Goal: Book appointment/travel/reservation

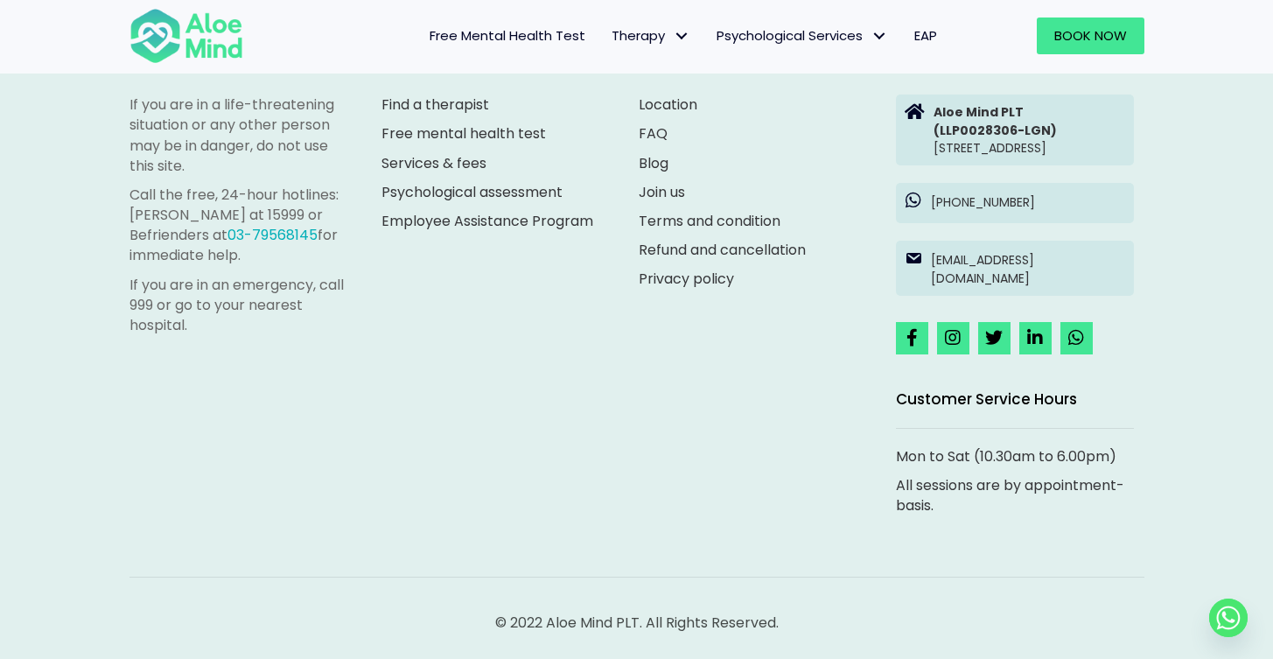
scroll to position [4981, 0]
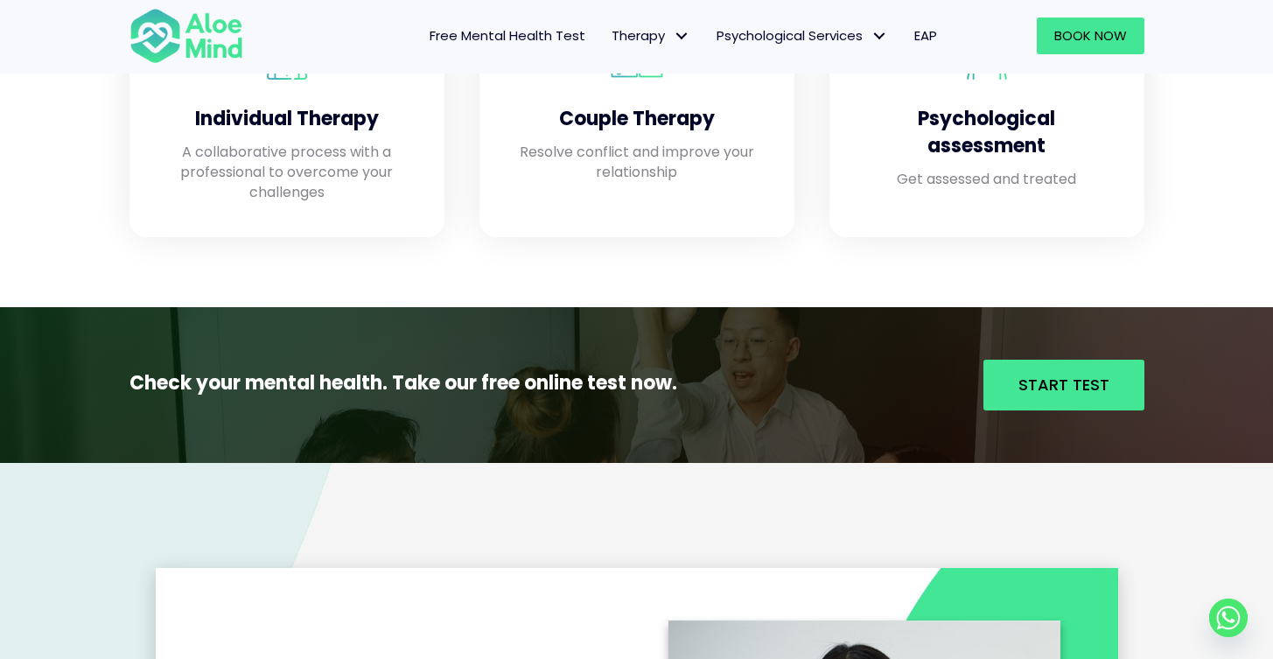
scroll to position [1870, 0]
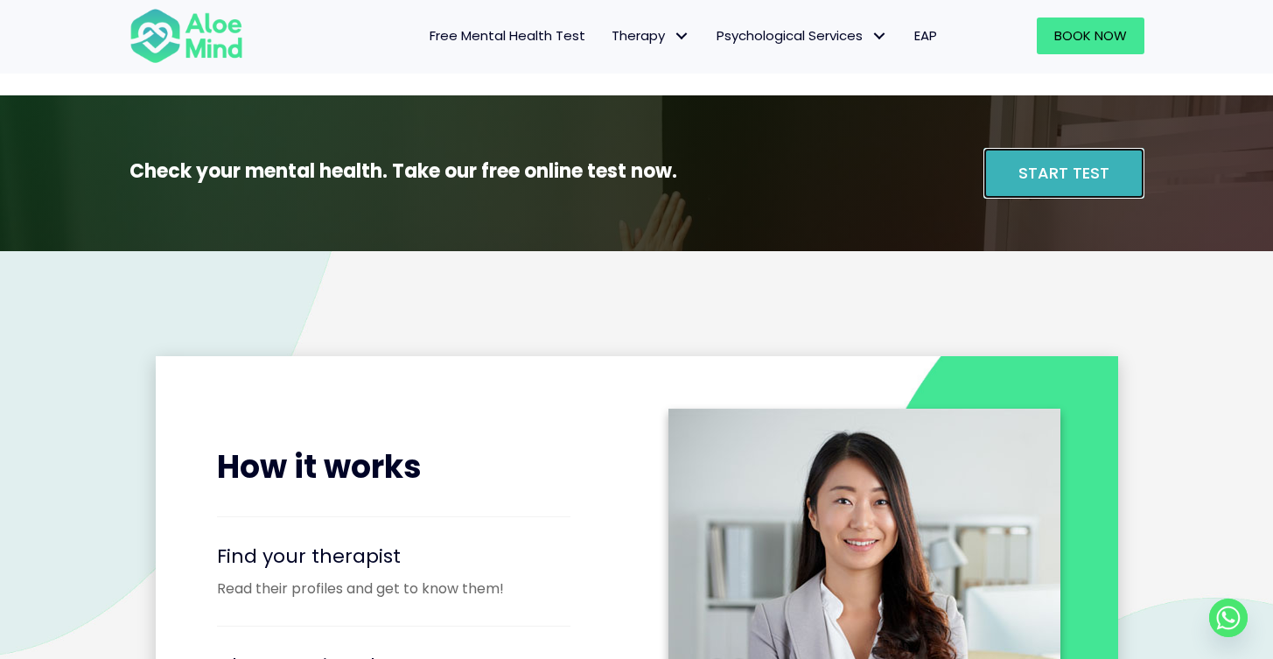
click at [997, 173] on link "Start Test" at bounding box center [1064, 173] width 161 height 51
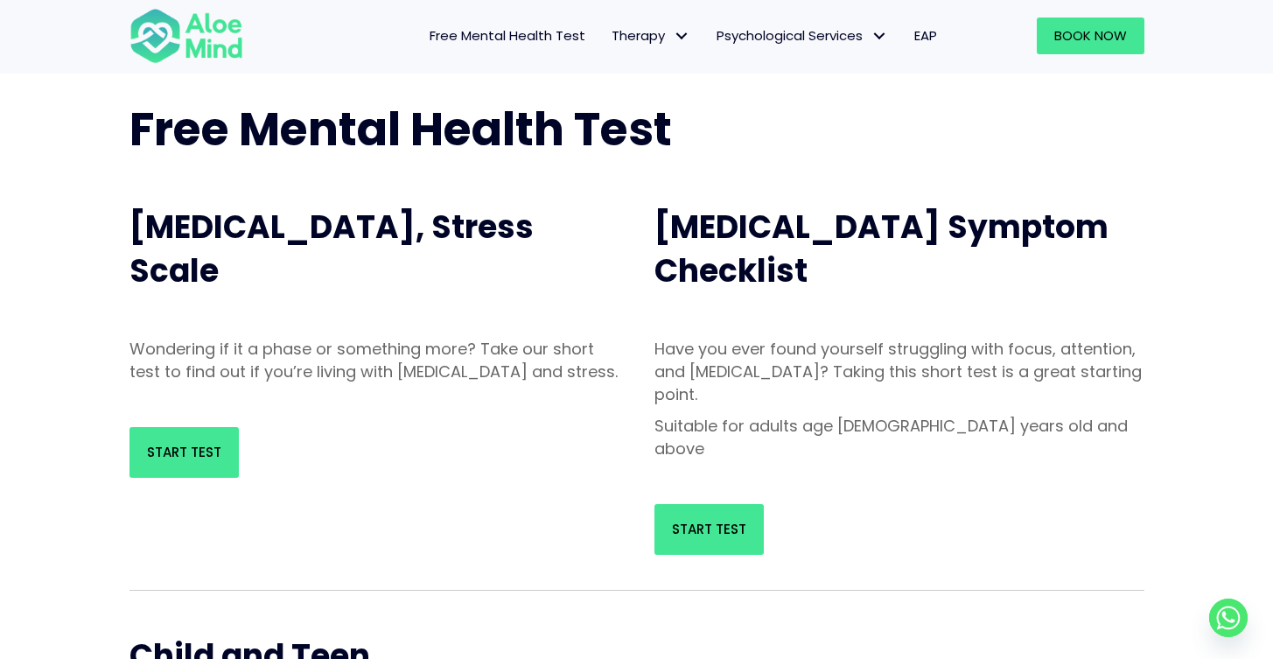
scroll to position [81, 0]
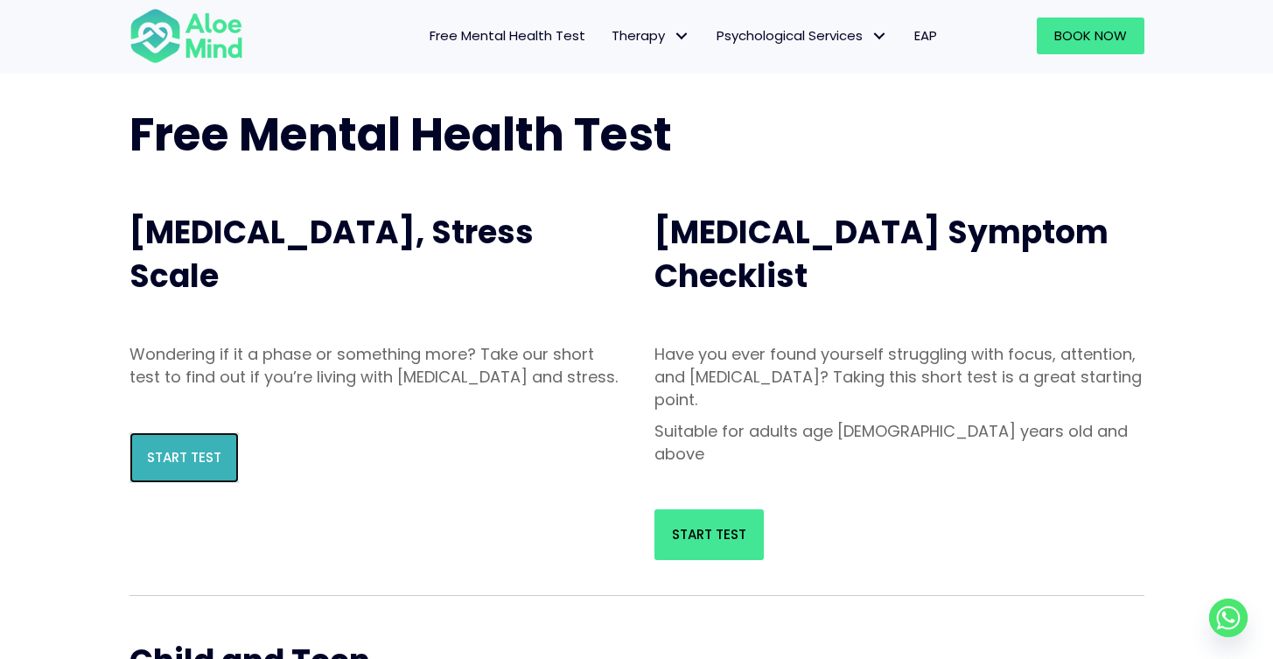
click at [215, 461] on link "Start Test" at bounding box center [184, 457] width 109 height 51
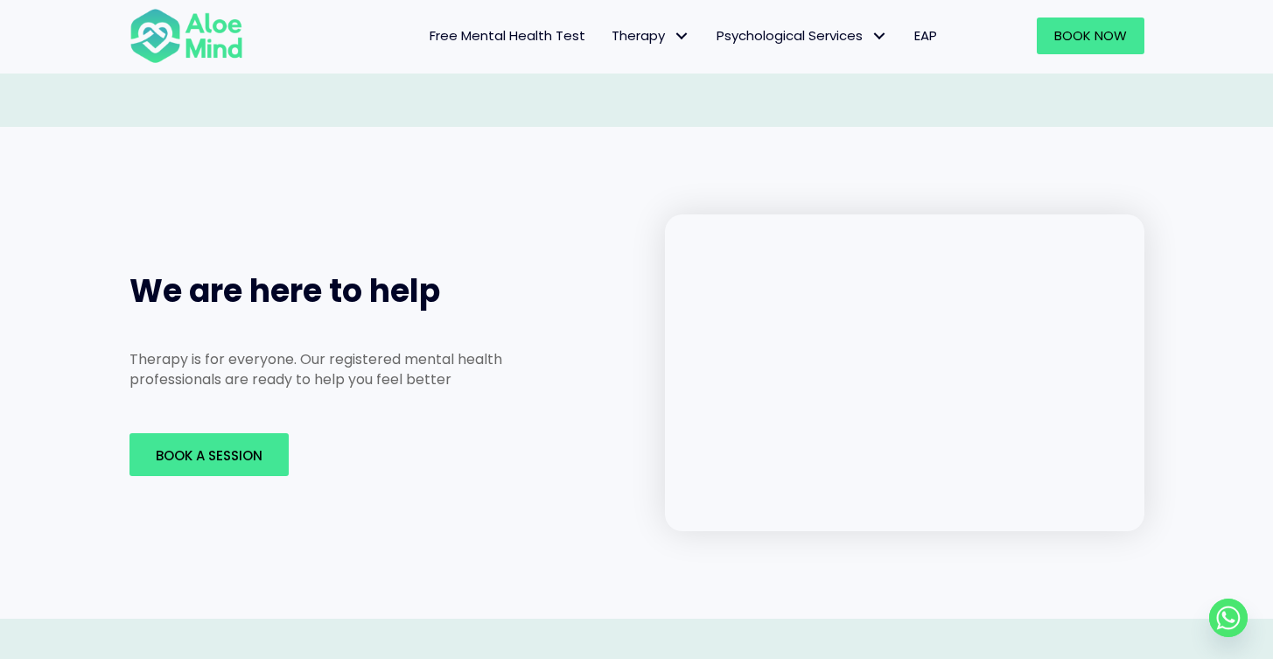
scroll to position [2515, 0]
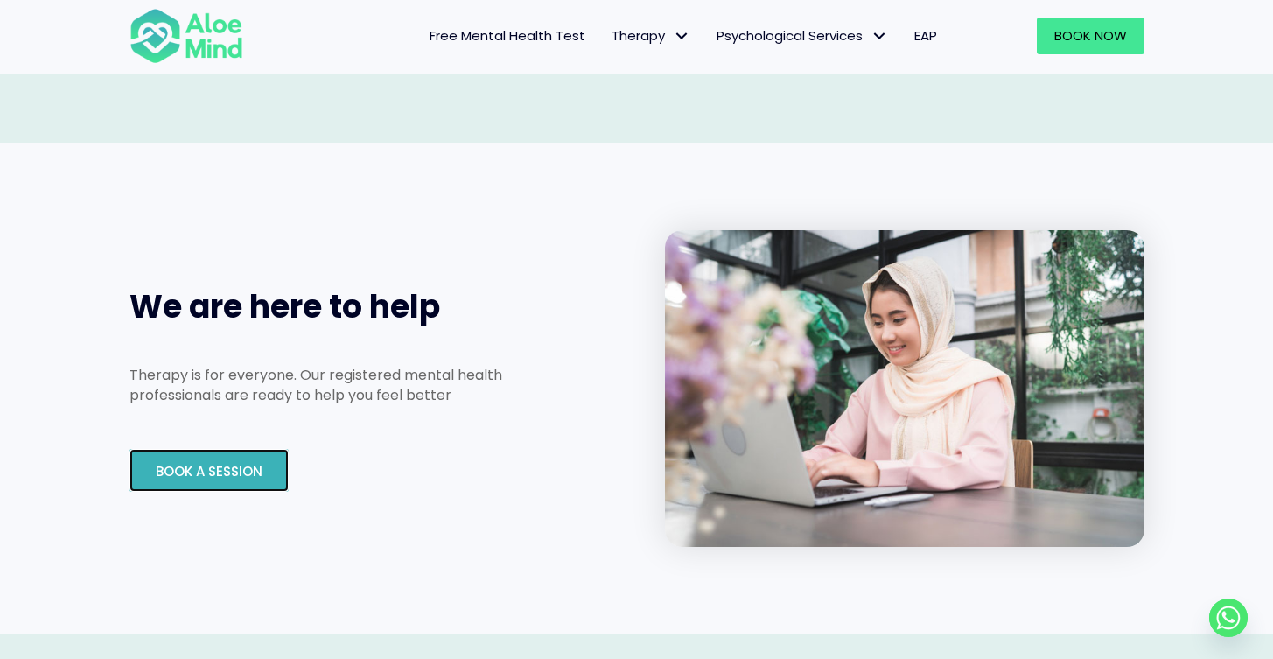
click at [258, 462] on span "Book A Session" at bounding box center [209, 471] width 107 height 18
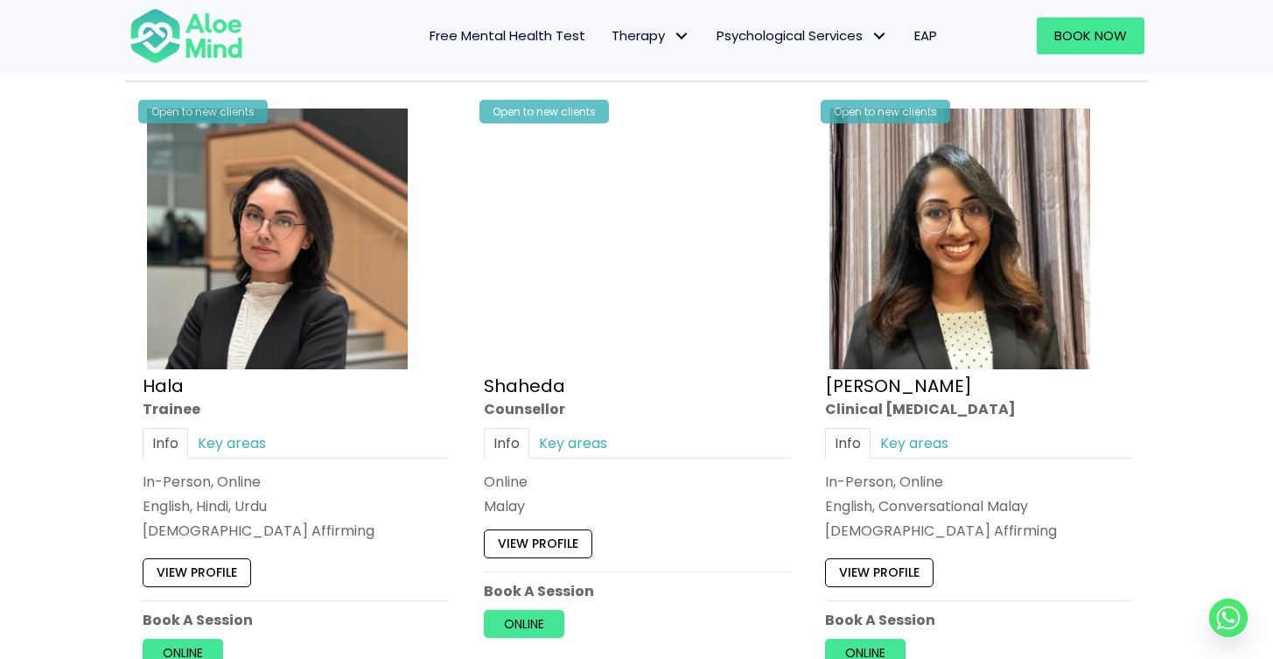
scroll to position [1582, 0]
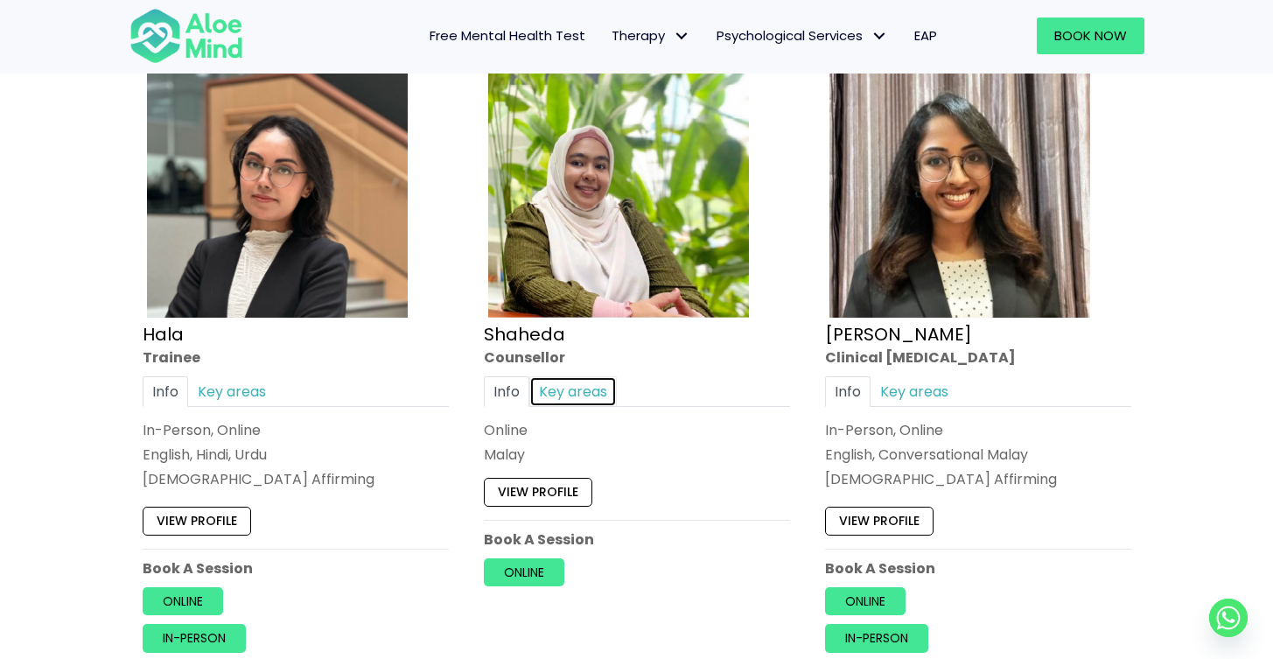
click at [565, 402] on link "Key areas" at bounding box center [574, 391] width 88 height 31
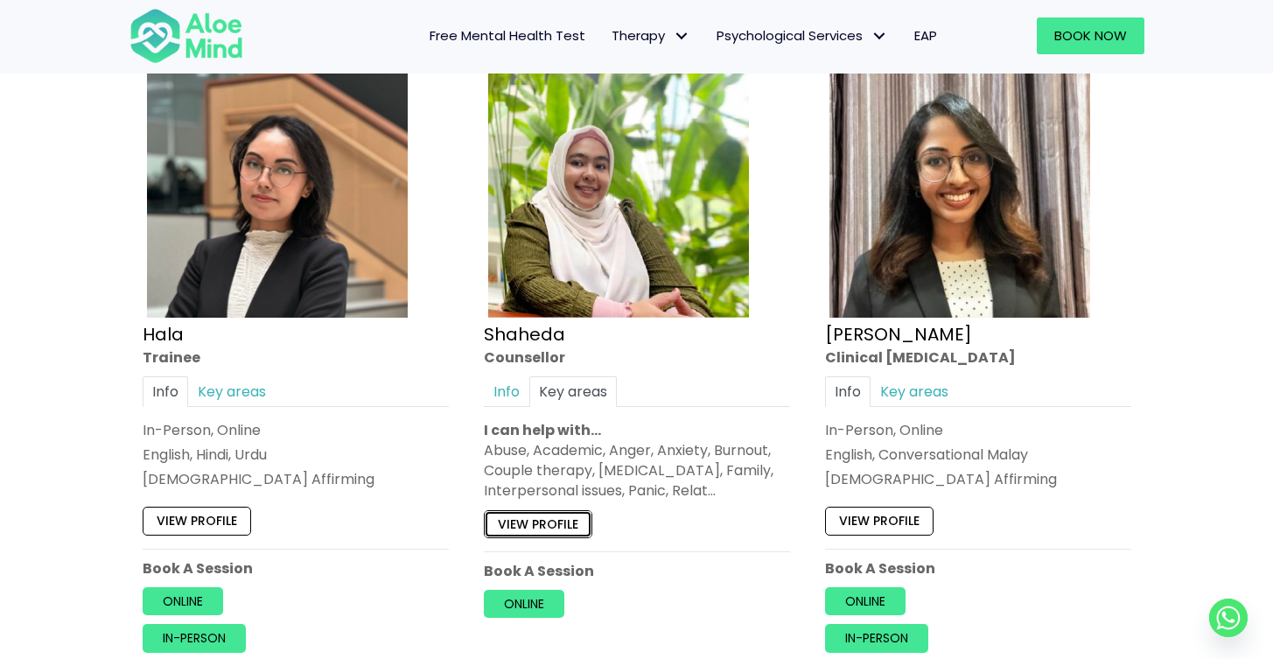
click at [544, 525] on link "View profile" at bounding box center [538, 524] width 109 height 28
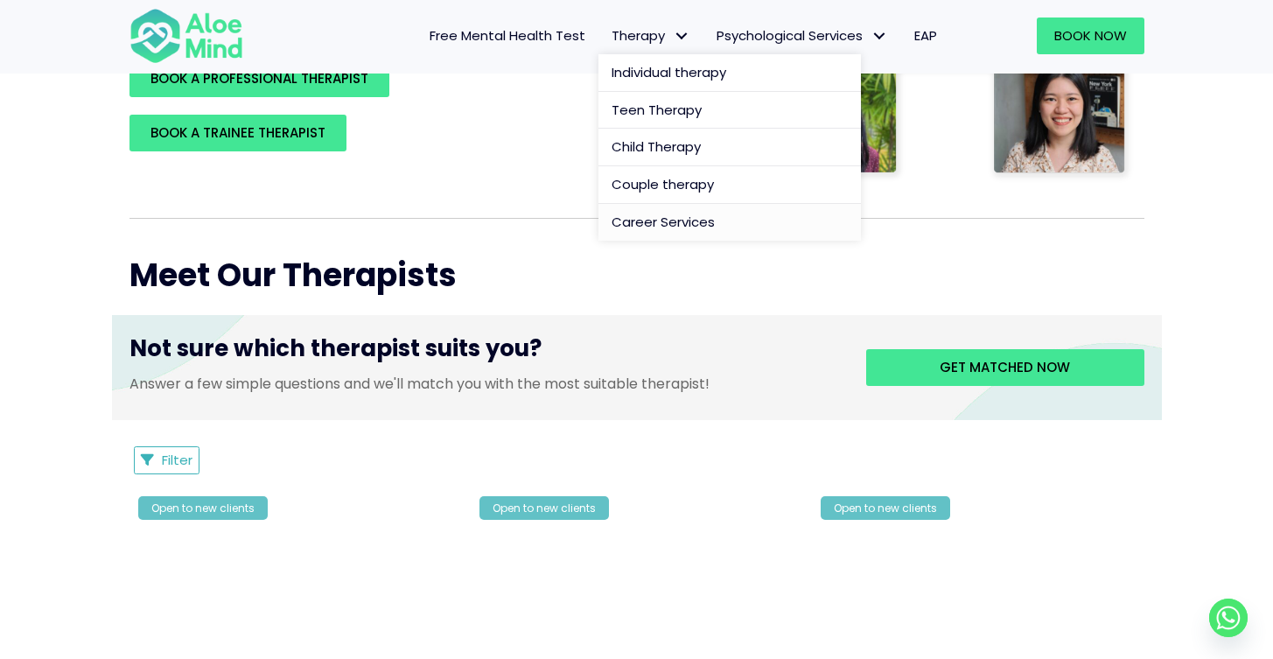
scroll to position [225, 0]
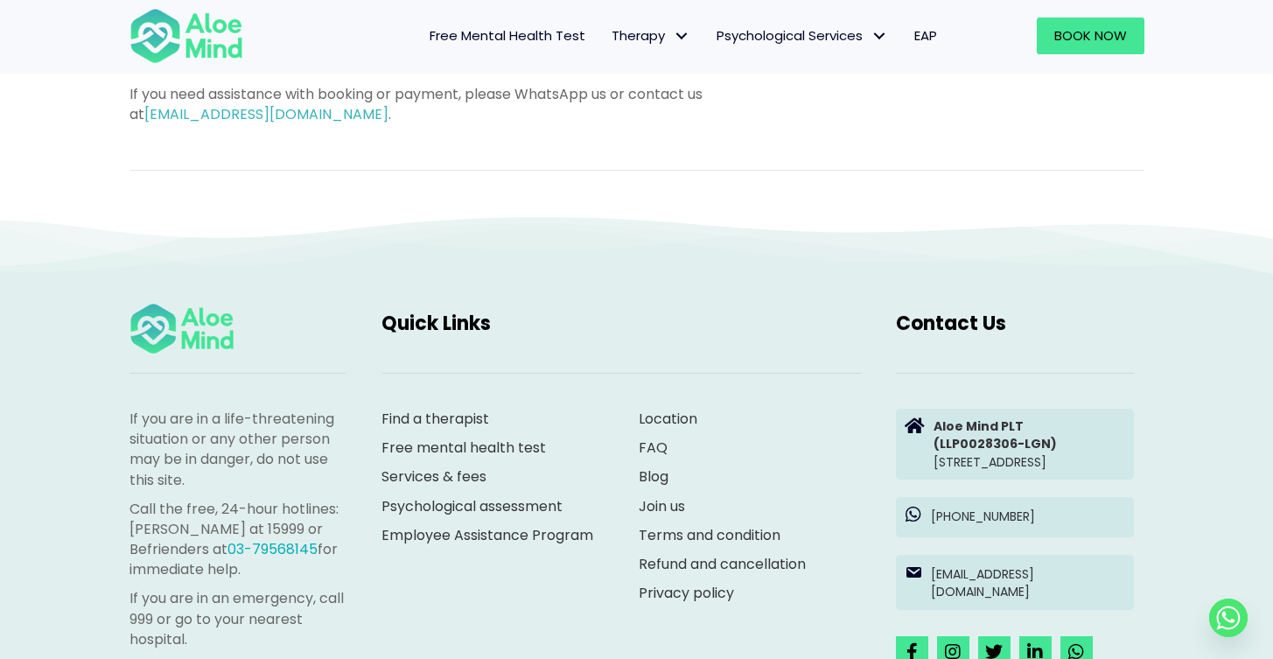
scroll to position [1133, 0]
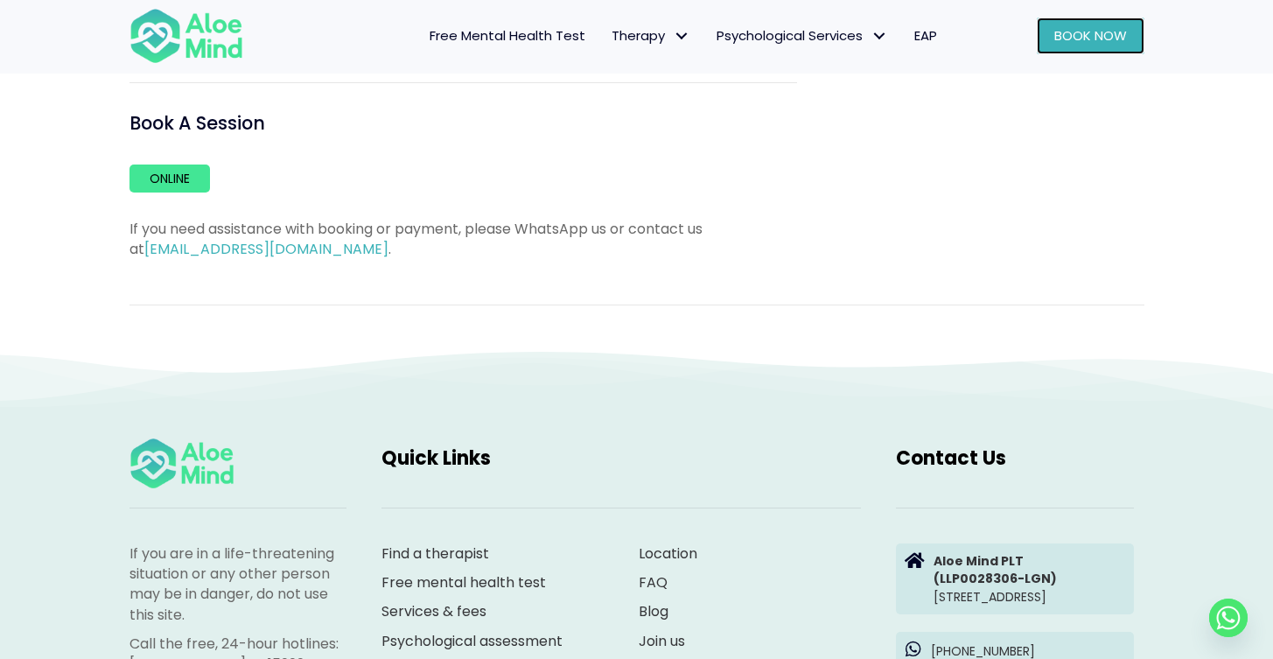
click at [1087, 38] on span "Book Now" at bounding box center [1091, 35] width 73 height 18
click at [162, 168] on link "Online" at bounding box center [170, 179] width 81 height 28
